Goal: Task Accomplishment & Management: Manage account settings

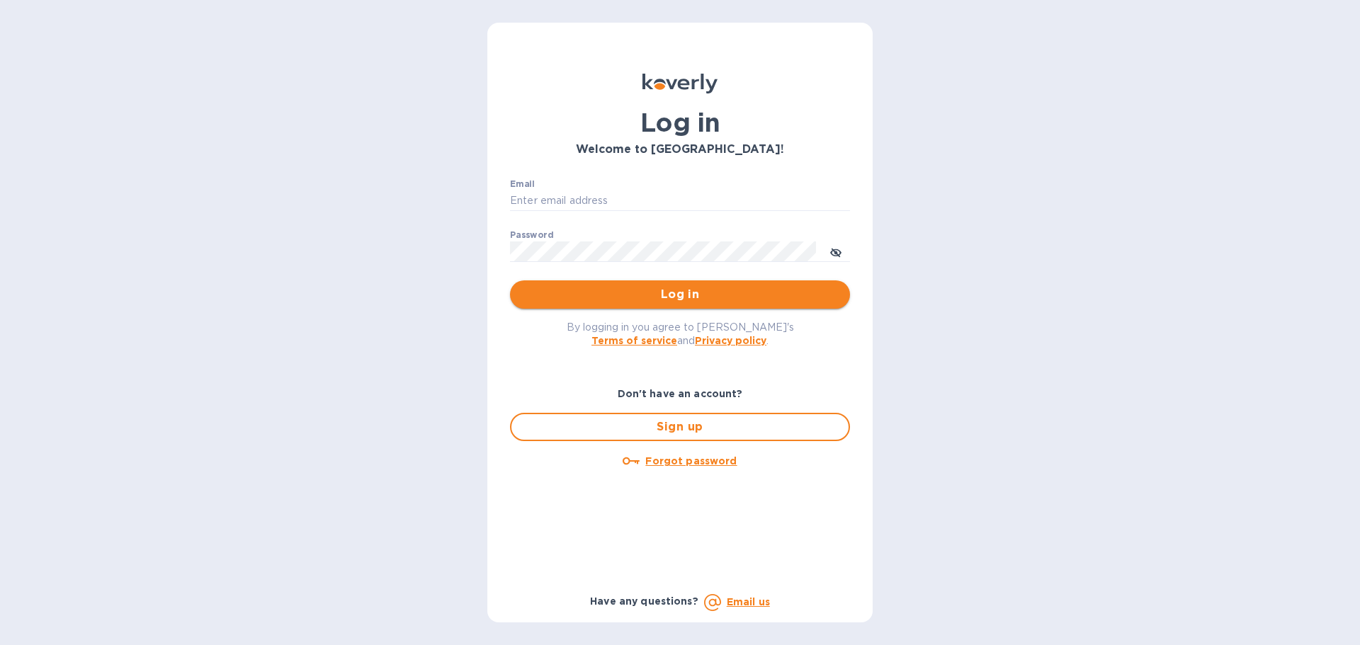
type input "k.locasto@kcarlton.com"
click at [604, 298] on span "Log in" at bounding box center [679, 294] width 317 height 17
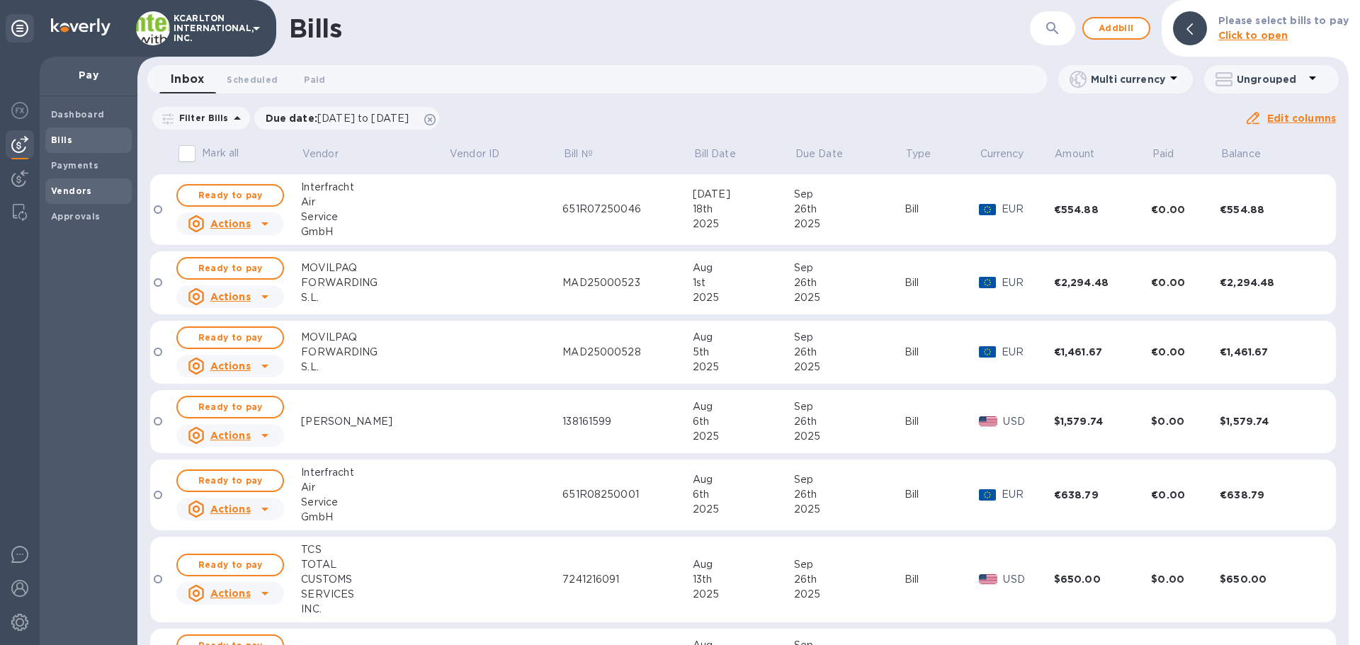
click at [78, 191] on b "Vendors" at bounding box center [71, 191] width 41 height 11
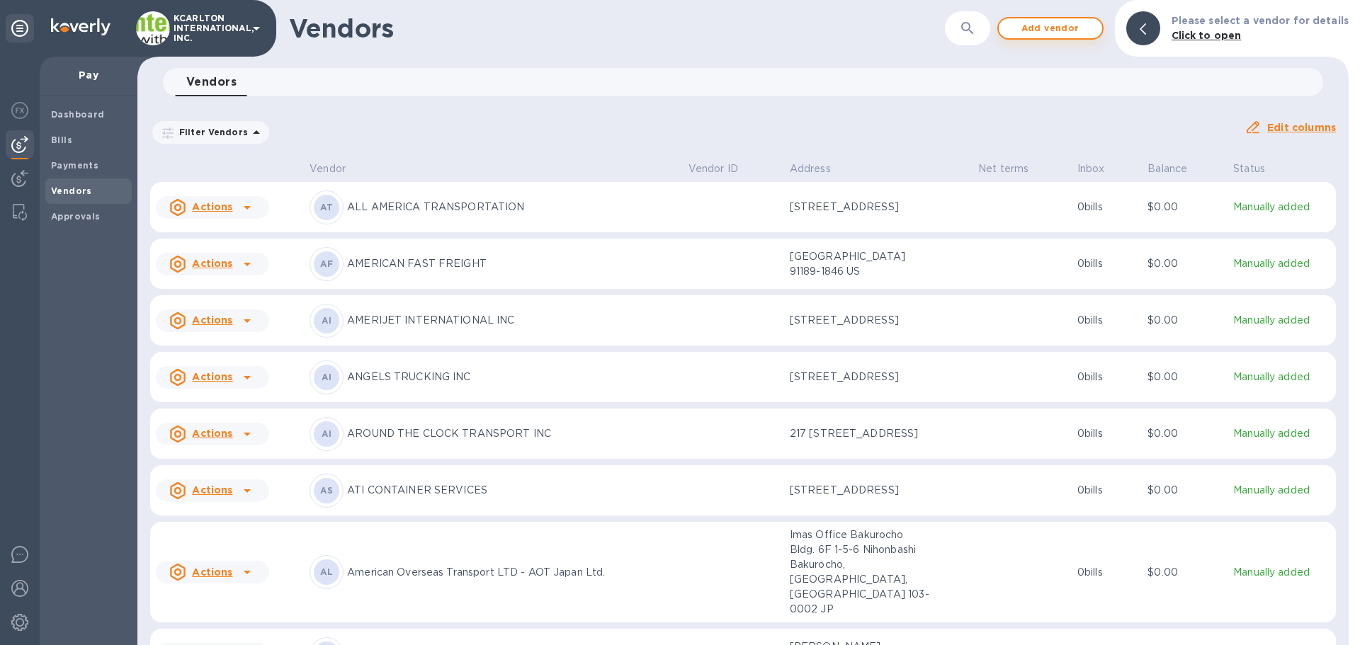
click at [1047, 32] on span "Add vendor" at bounding box center [1050, 28] width 81 height 17
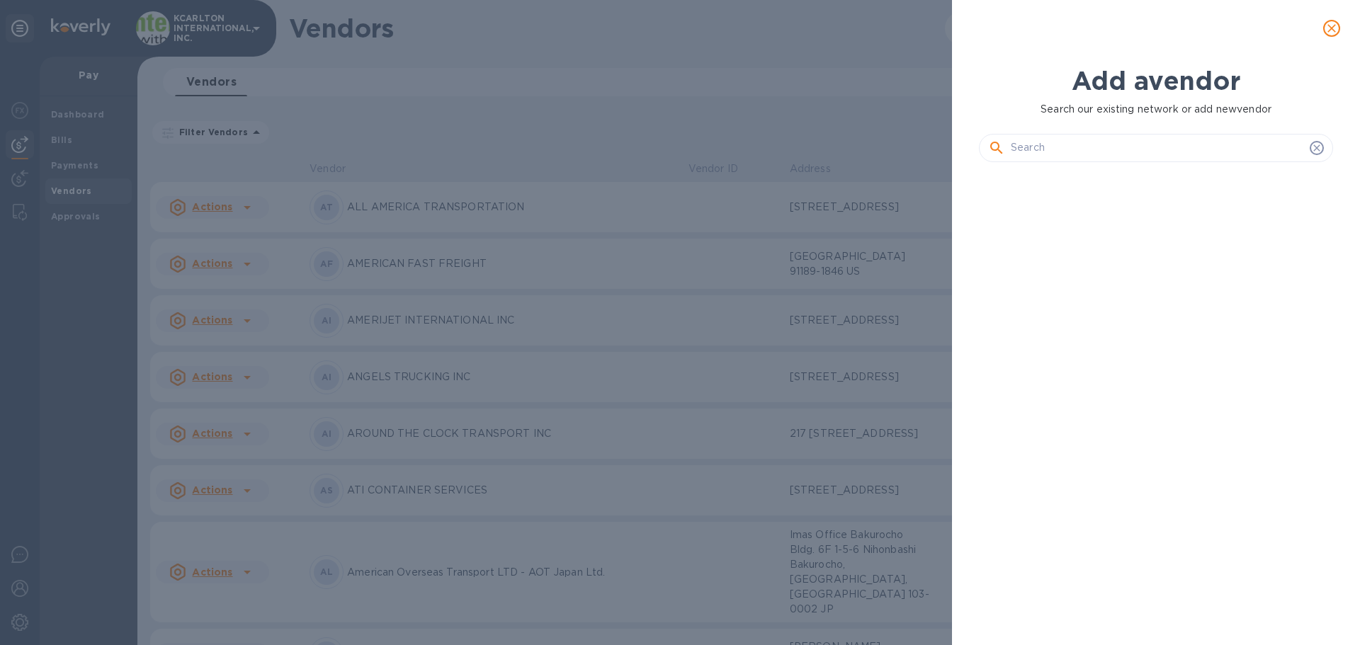
scroll to position [424, 360]
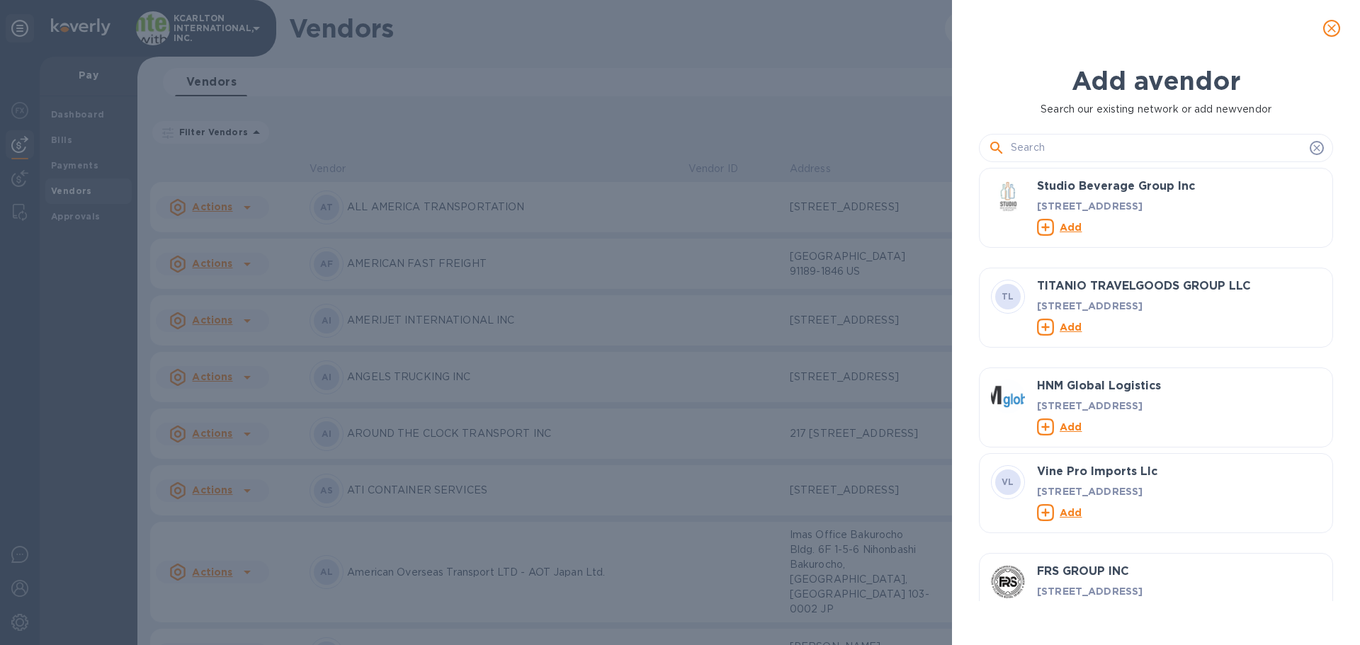
click at [1339, 27] on span "close" at bounding box center [1331, 28] width 17 height 17
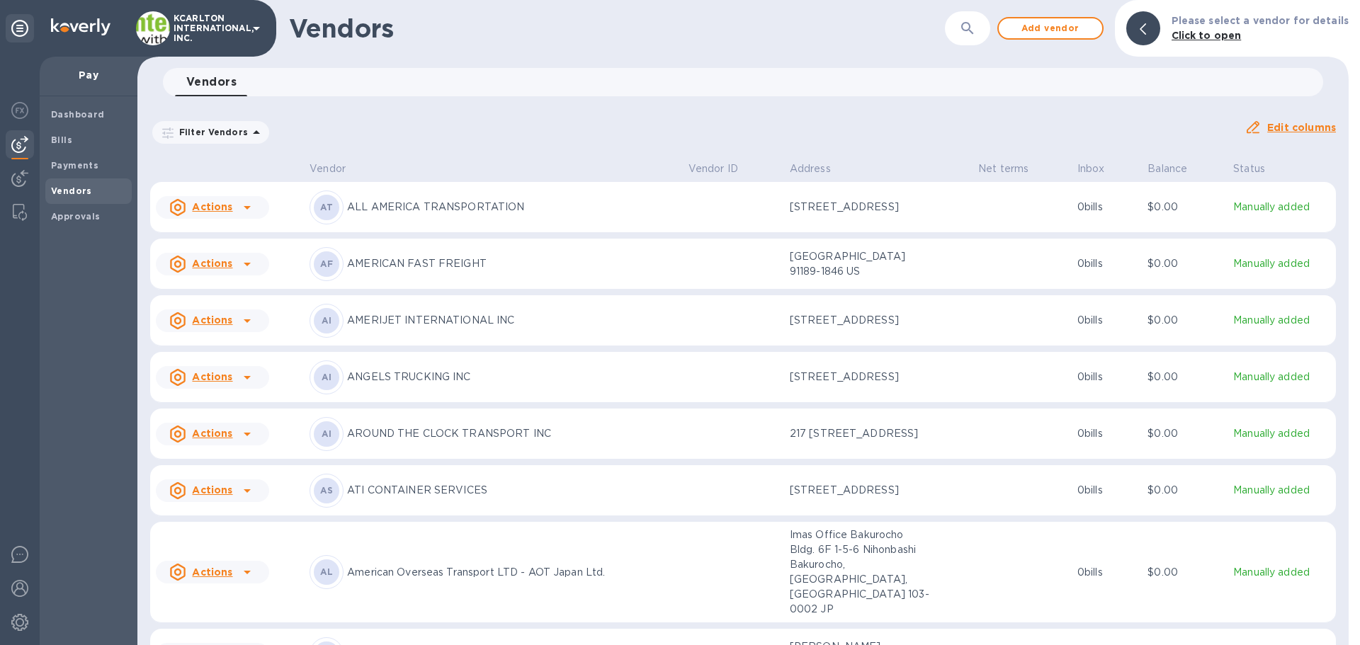
click at [976, 34] on icon "button" at bounding box center [967, 28] width 17 height 17
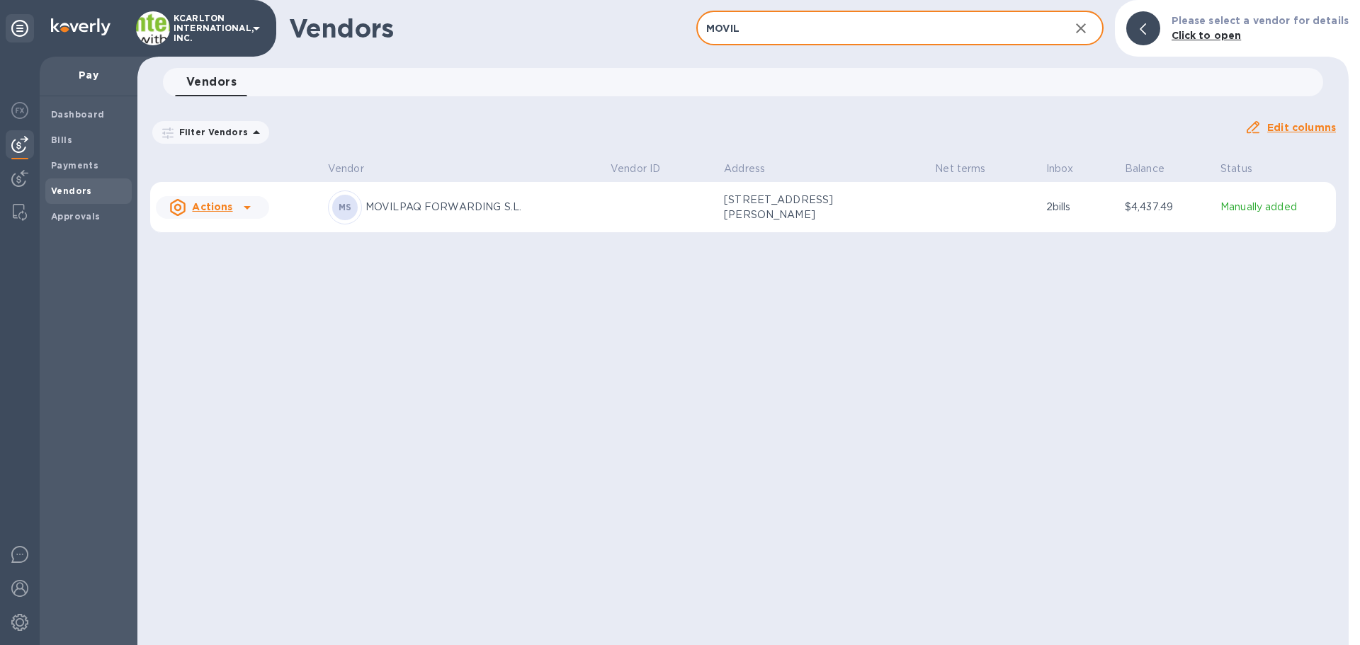
type input "MOVIL"
click at [574, 205] on p "MOVILPAQ FORWARDING S.L." at bounding box center [482, 207] width 234 height 15
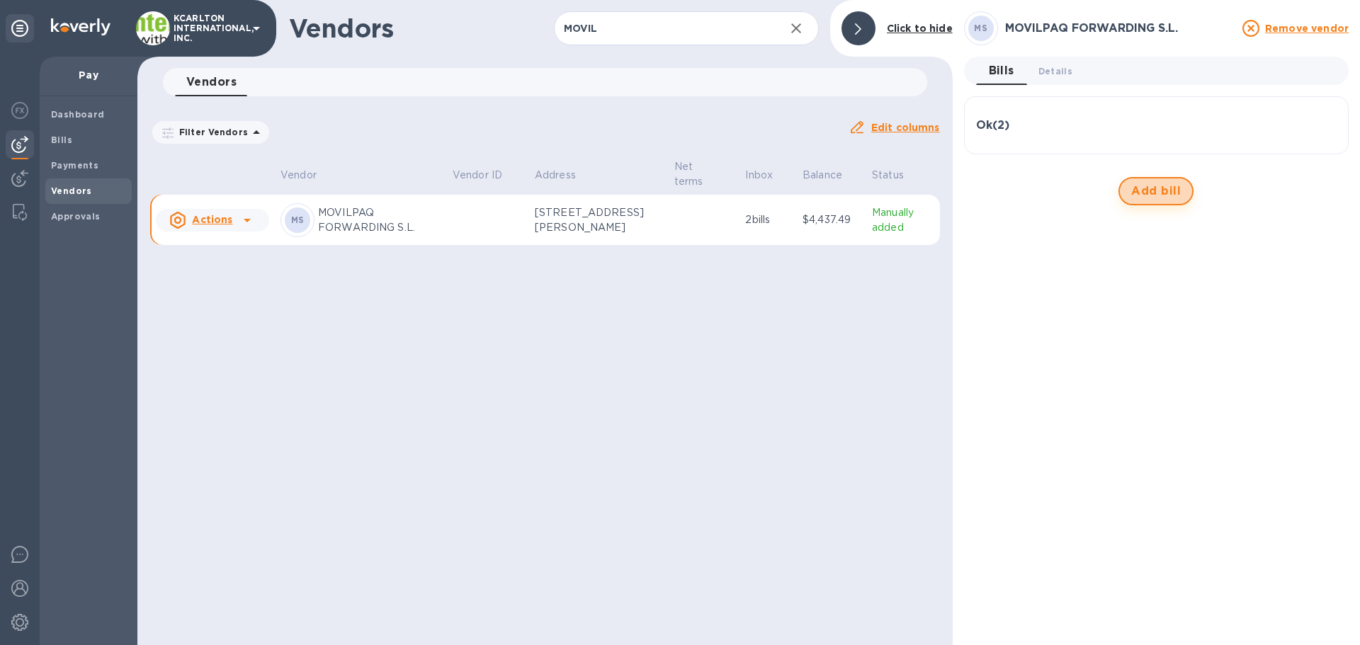
click at [1150, 181] on button "Add bill" at bounding box center [1155, 191] width 75 height 28
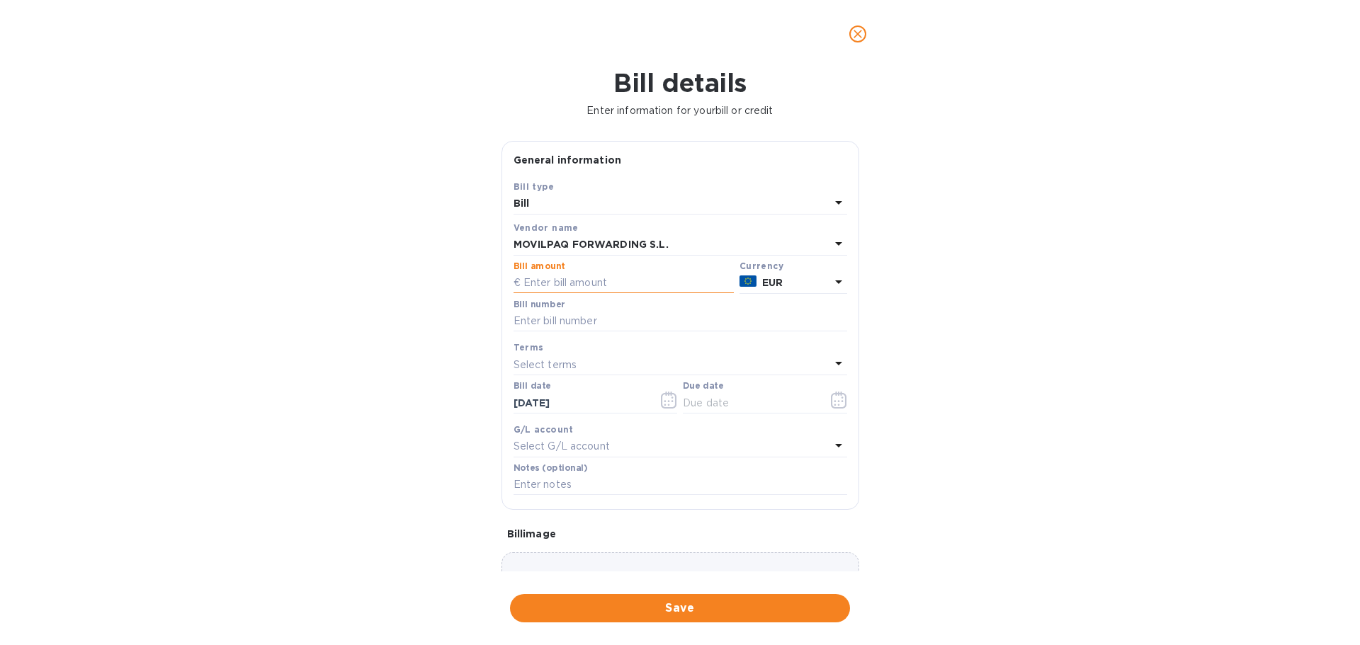
click at [558, 280] on input "text" at bounding box center [624, 283] width 220 height 21
type input "5,949.26"
click at [540, 312] on input "text" at bounding box center [681, 321] width 334 height 21
type input "MAD25000571"
type input "[DATE]"
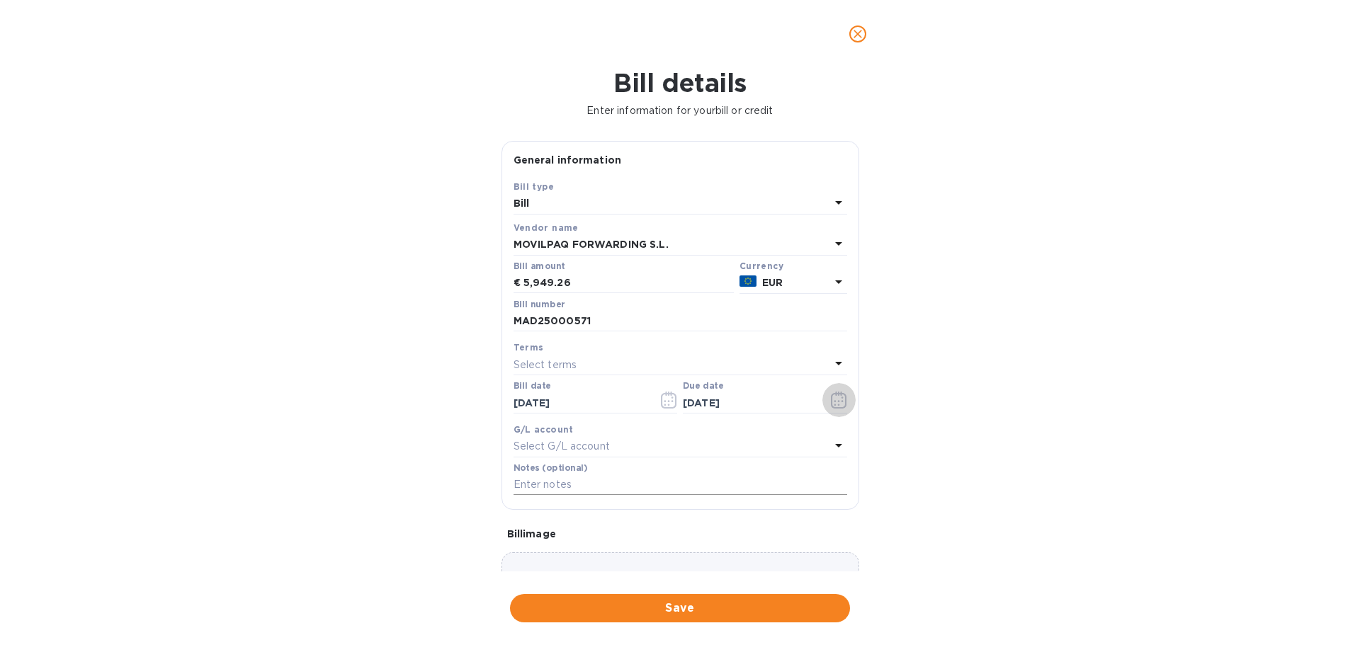
click at [564, 479] on input "text" at bounding box center [681, 485] width 334 height 21
type input "7250836"
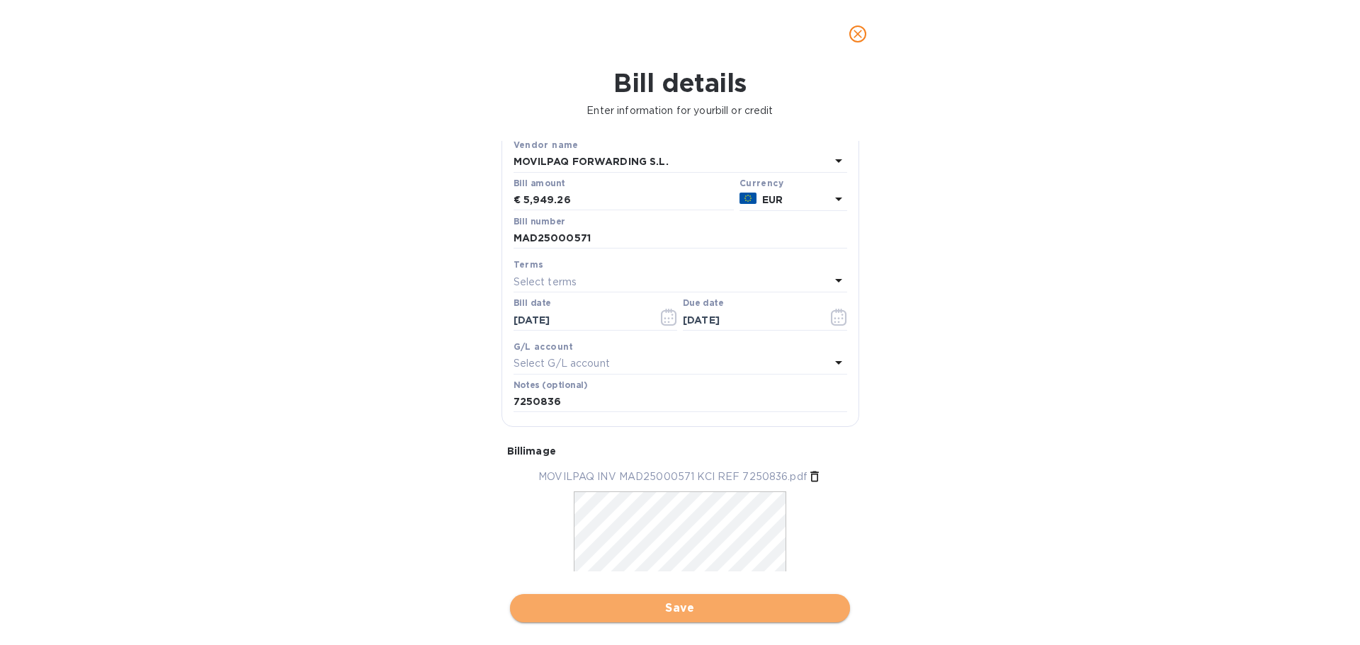
click at [675, 602] on span "Save" at bounding box center [679, 608] width 317 height 17
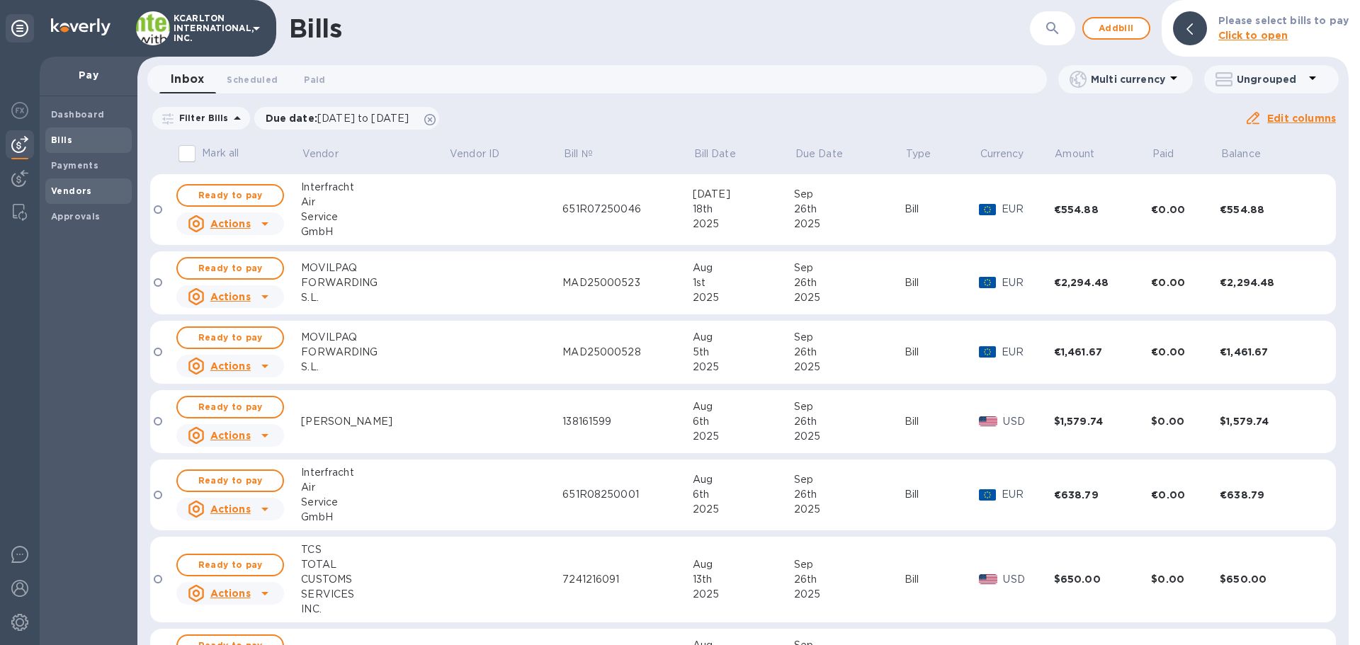
click at [72, 188] on b "Vendors" at bounding box center [71, 191] width 41 height 11
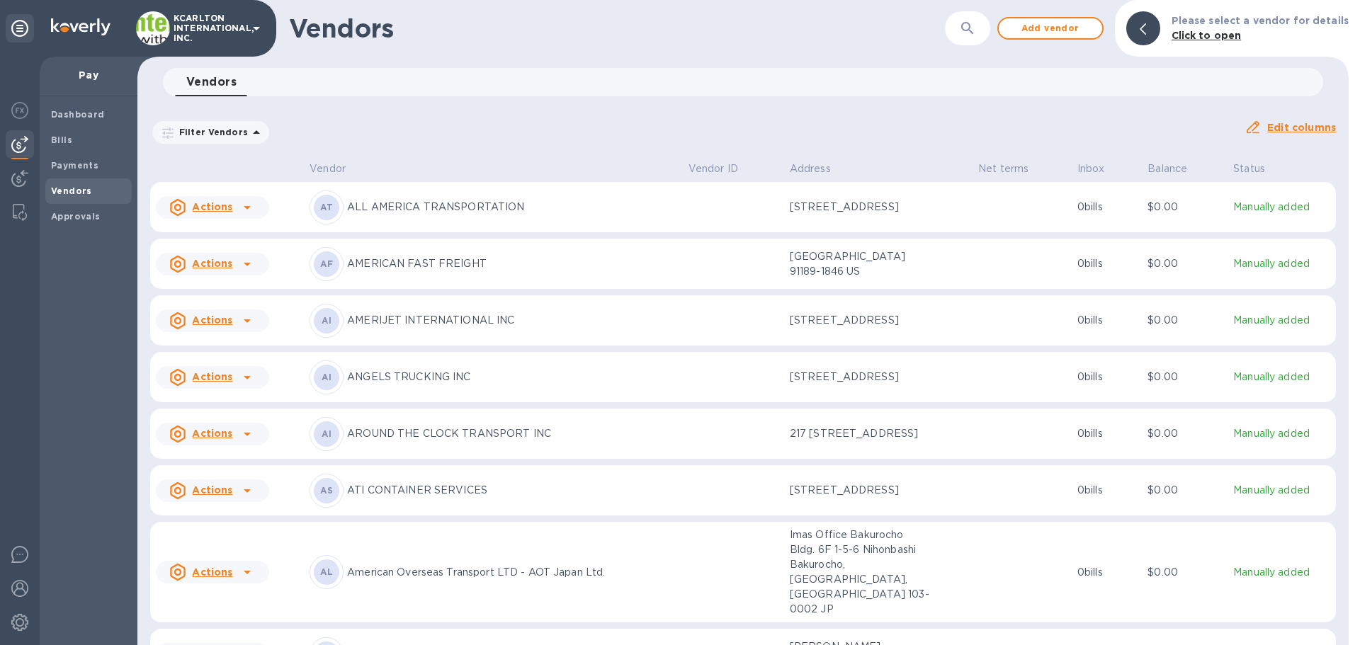
click at [960, 24] on button "button" at bounding box center [968, 28] width 34 height 34
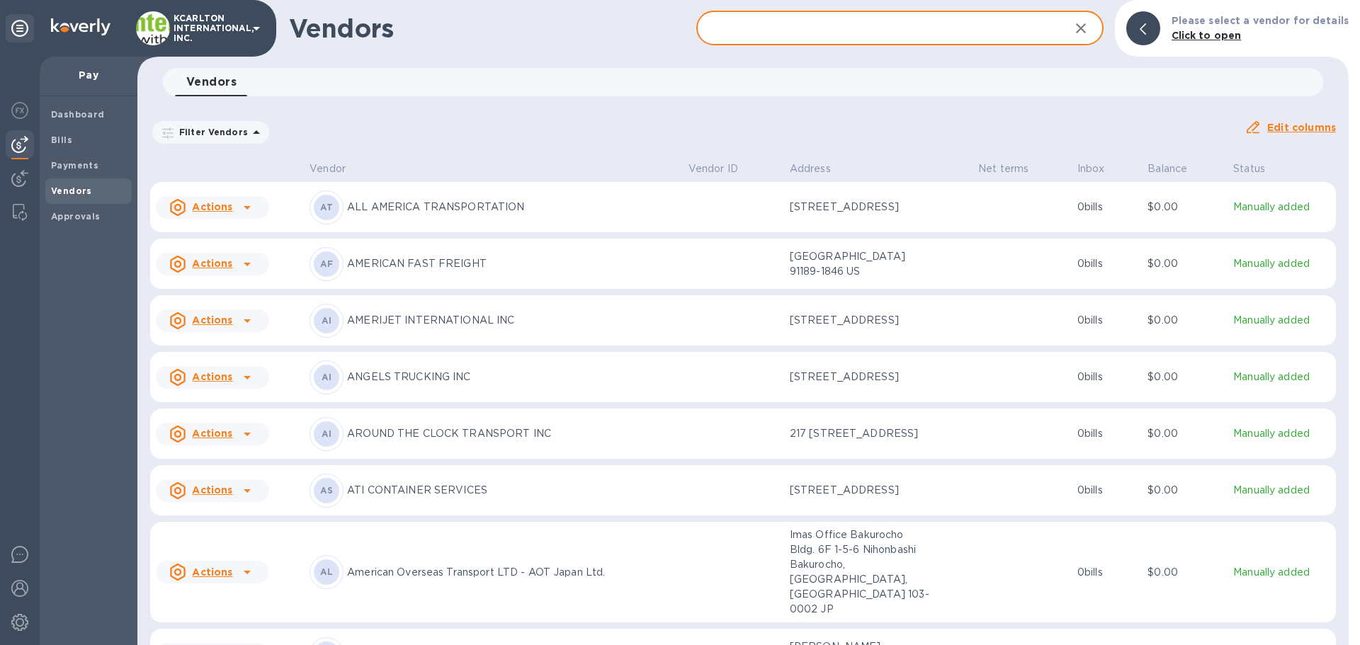
drag, startPoint x: 935, startPoint y: 13, endPoint x: 926, endPoint y: 26, distance: 15.3
click at [934, 13] on input "text" at bounding box center [877, 28] width 362 height 35
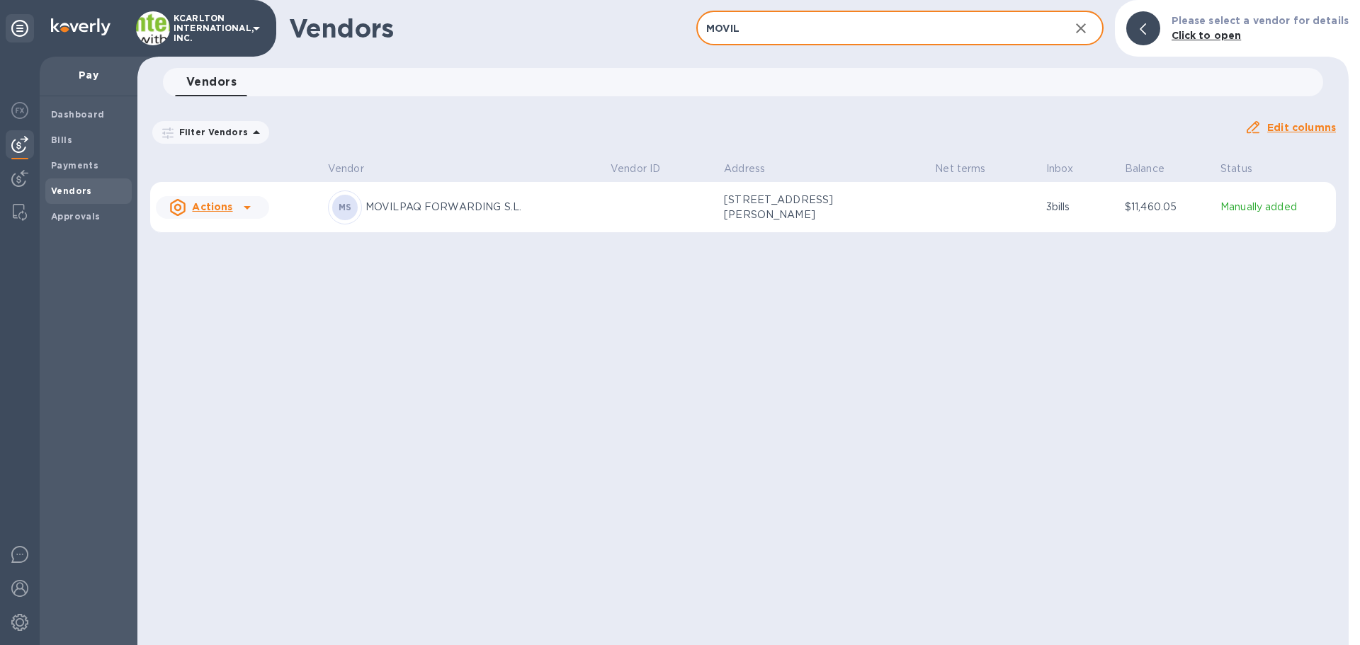
type input "MOVIL"
click at [398, 215] on p "MOVILPAQ FORWARDING S.L." at bounding box center [482, 207] width 234 height 15
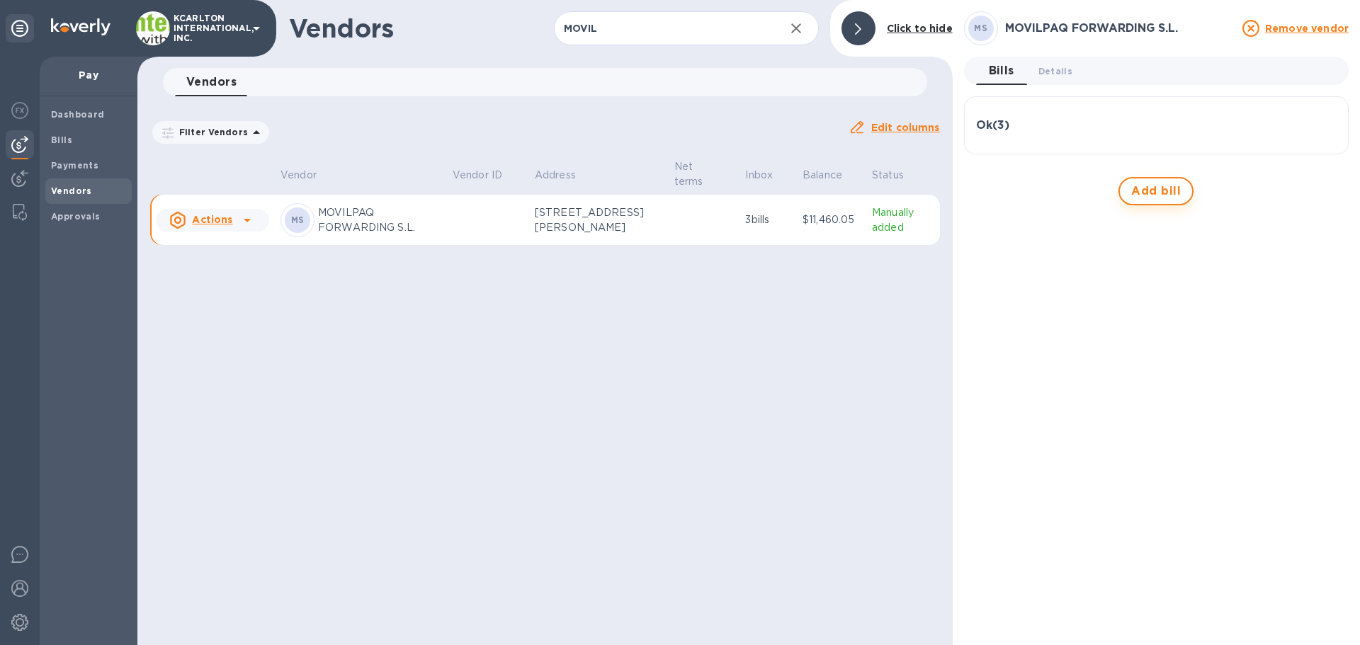
click at [1175, 195] on span "Add bill" at bounding box center [1156, 191] width 50 height 17
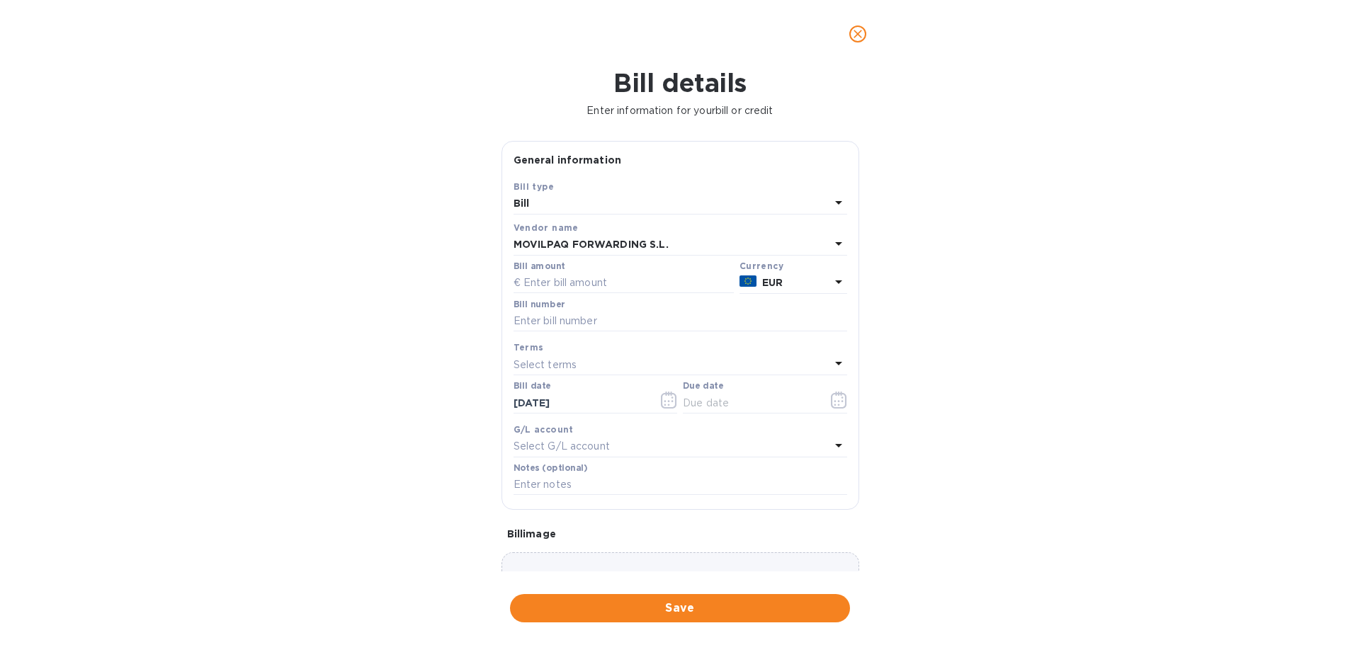
click at [553, 271] on label "Bill amount" at bounding box center [539, 266] width 51 height 8
click at [549, 280] on input "text" at bounding box center [624, 283] width 220 height 21
click at [583, 273] on input "text" at bounding box center [624, 283] width 220 height 21
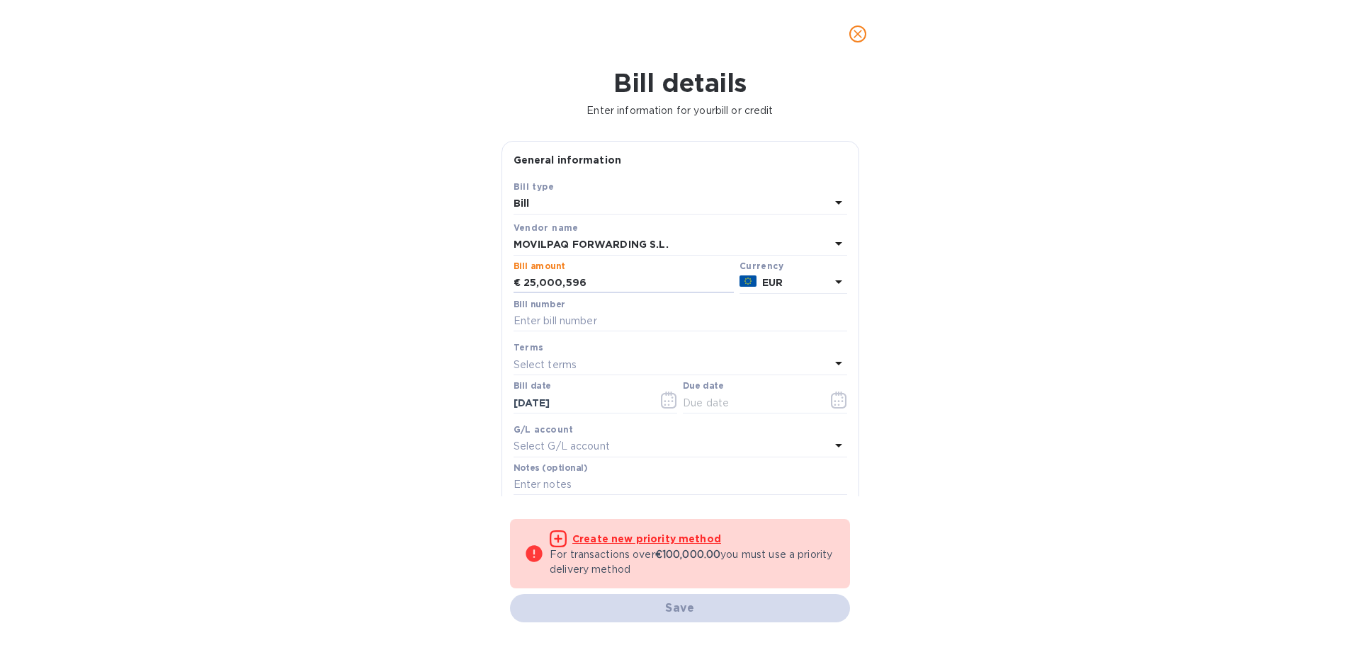
drag, startPoint x: 591, startPoint y: 279, endPoint x: 505, endPoint y: 290, distance: 87.1
click at [506, 290] on div "Save Bill type Bill Vendor name MOVILPAQ FORWARDING S.L. Bill amount € 25,000,5…" at bounding box center [680, 344] width 356 height 330
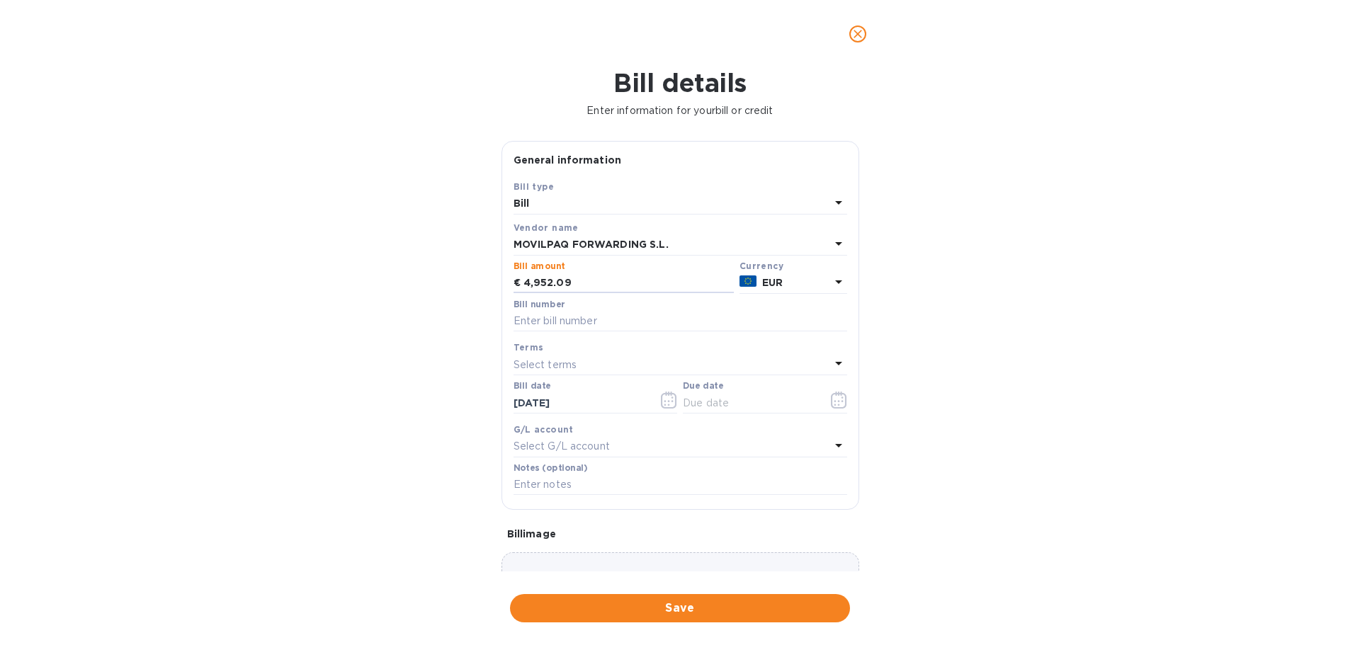
type input "4,952.09"
type input "MAD25000596"
type input "[DATE]"
type input "7250837"
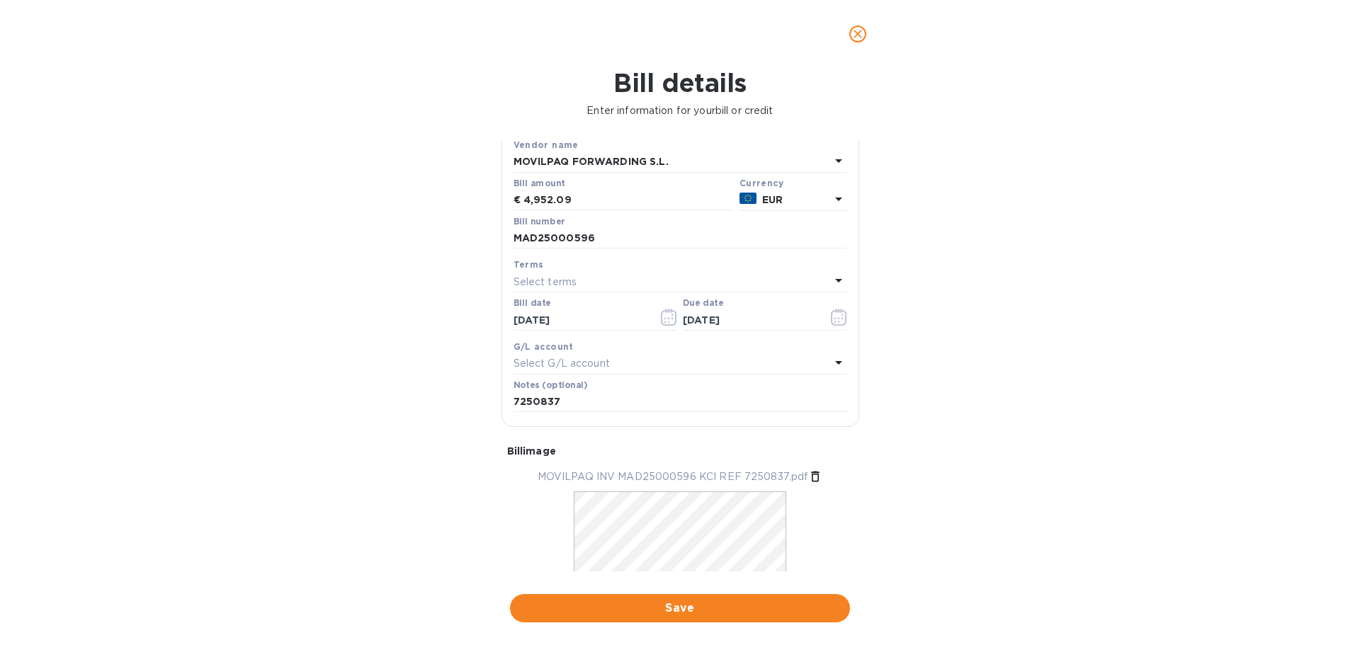
click at [631, 604] on span "Save" at bounding box center [679, 608] width 317 height 17
